Goal: Find specific page/section: Find specific page/section

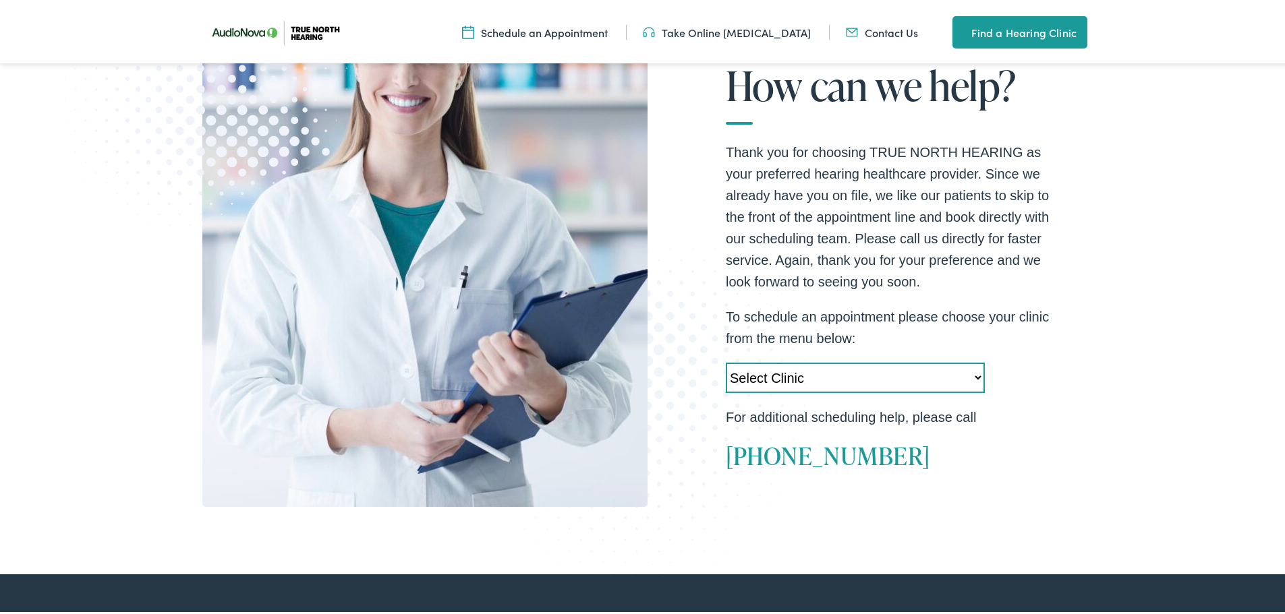
scroll to position [270, 0]
click at [936, 367] on select "Select Clinic Acton-MA-AudioNova 525 Main Street Topsham-ME-AudioNova 44 Elm St…" at bounding box center [855, 374] width 259 height 30
select select "https://truenorth.alpacaaudiology.com/locations/augusta-me/"
click at [726, 359] on select "Select Clinic Acton-MA-AudioNova 525 Main Street Topsham-ME-AudioNova 44 Elm St…" at bounding box center [855, 374] width 259 height 30
